Goal: Information Seeking & Learning: Learn about a topic

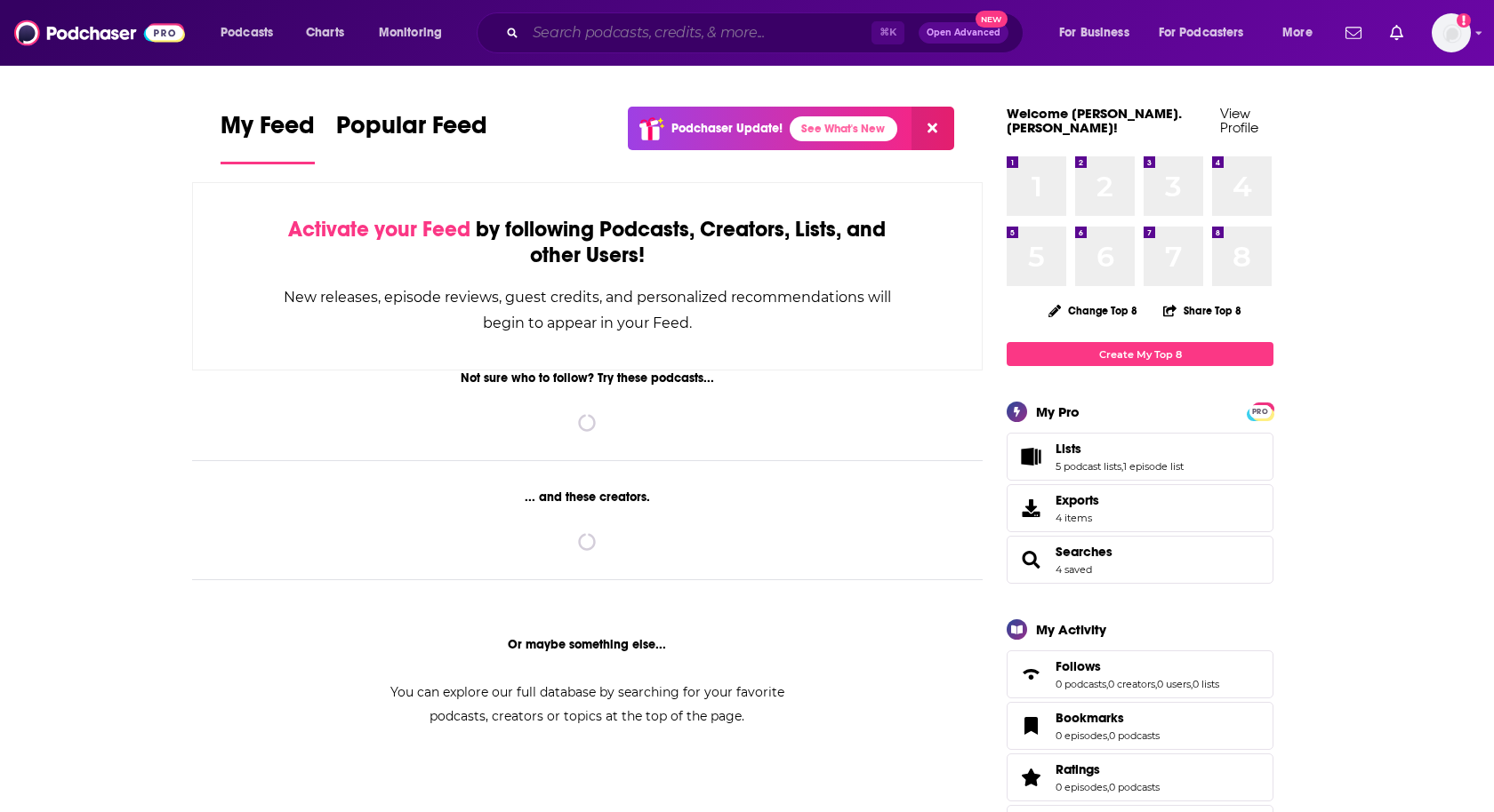
click at [554, 37] on input "Search podcasts, credits, & more..." at bounding box center [699, 32] width 346 height 29
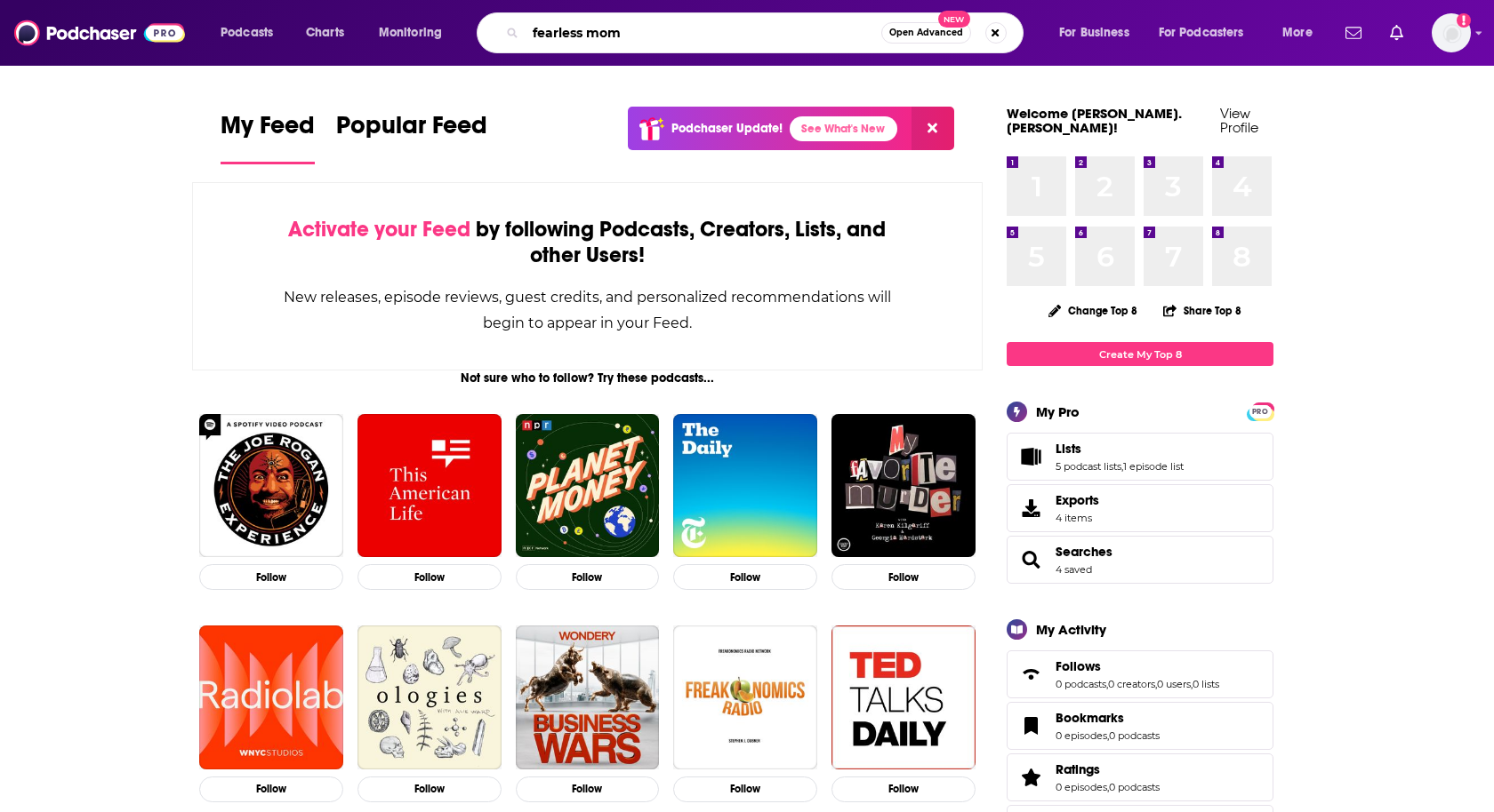
type input "fearless mom"
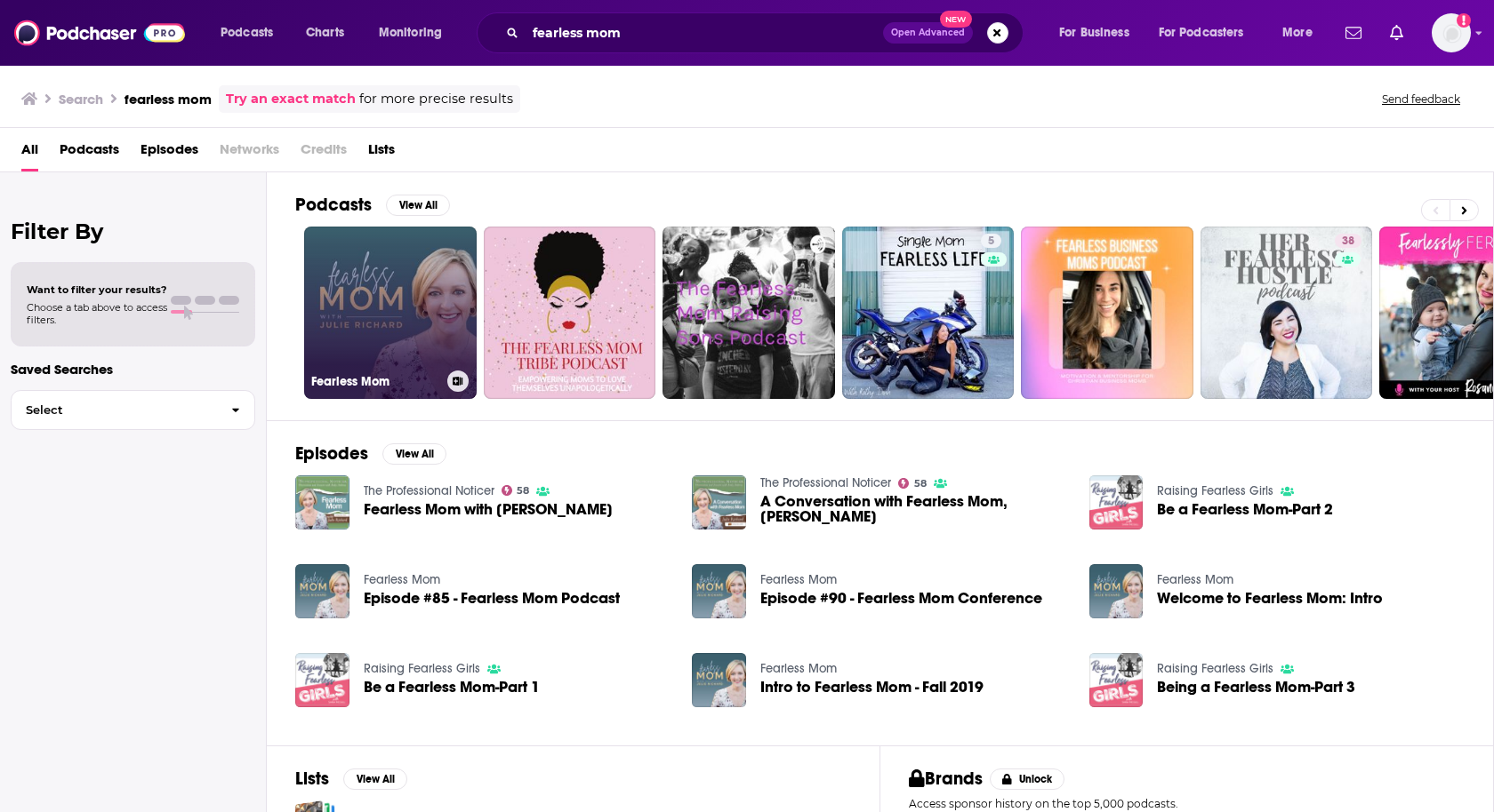
click at [374, 318] on link "Fearless Mom" at bounding box center [390, 312] width 172 height 172
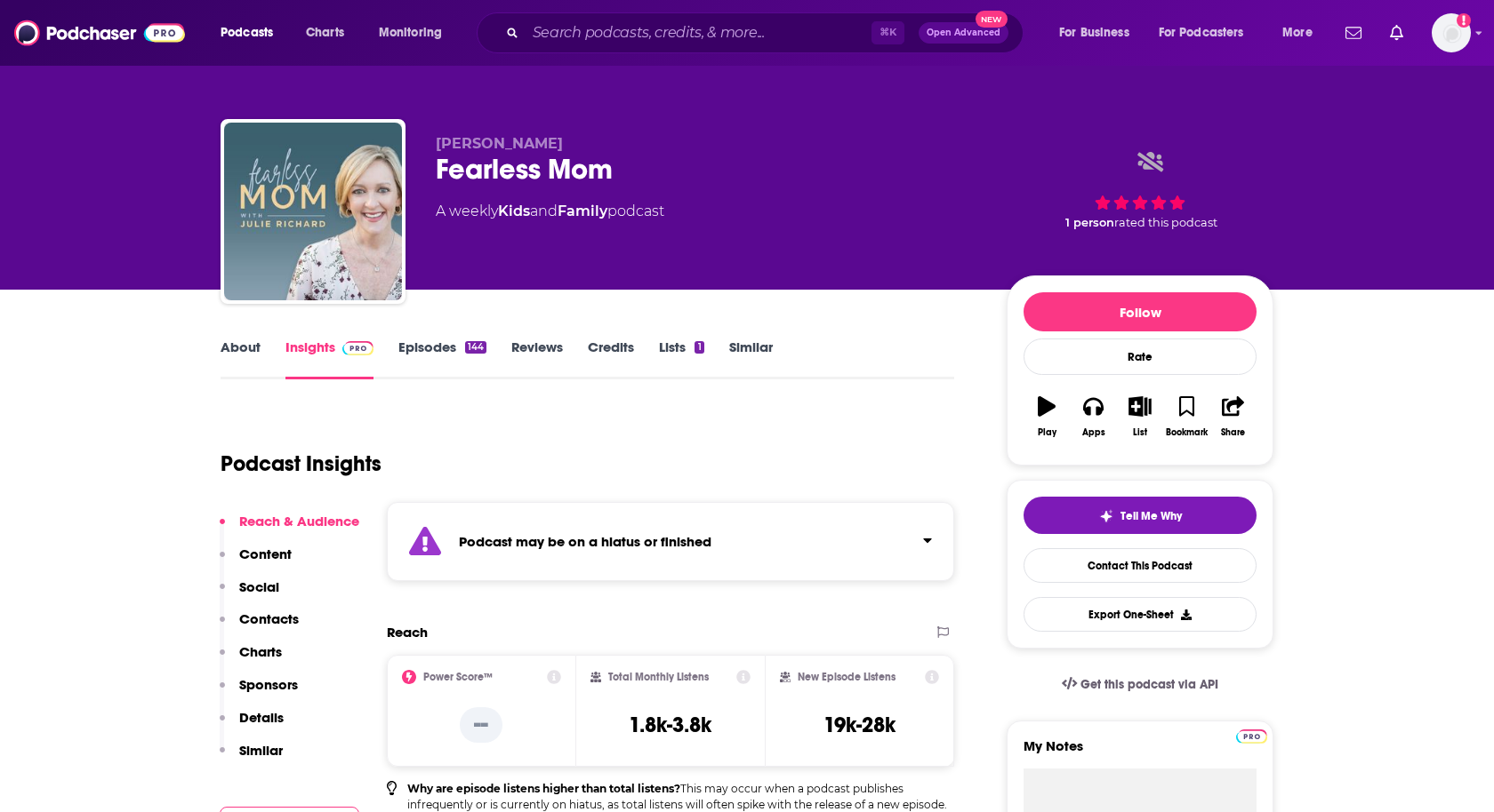
click at [932, 676] on icon at bounding box center [931, 677] width 14 height 14
